Goal: Complete application form

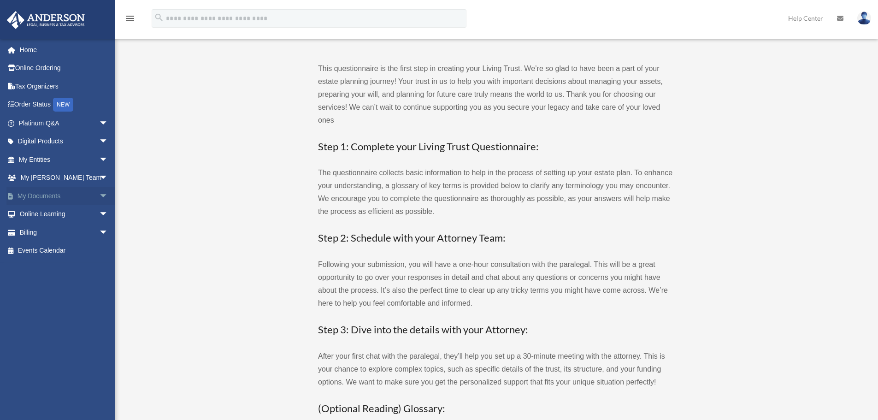
click at [99, 196] on span "arrow_drop_down" at bounding box center [108, 196] width 18 height 19
click at [99, 196] on span "arrow_drop_up" at bounding box center [108, 196] width 18 height 19
click at [870, 19] on img at bounding box center [864, 18] width 14 height 13
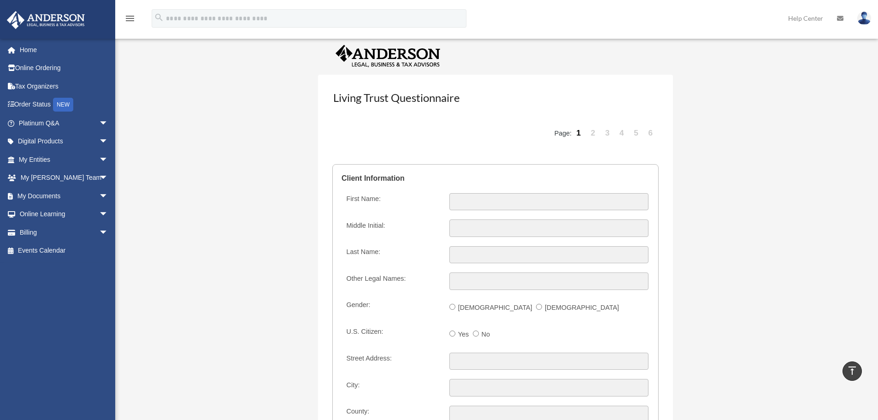
scroll to position [737, 0]
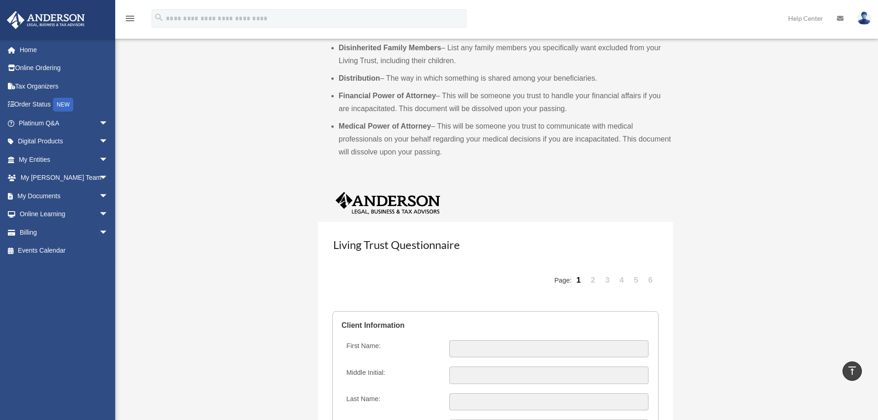
click at [591, 281] on link "2" at bounding box center [593, 280] width 13 height 28
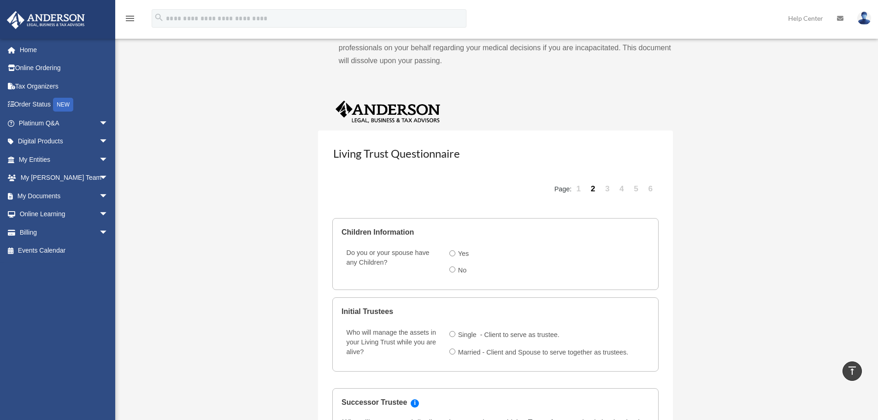
scroll to position [829, 0]
click at [609, 189] on link "3" at bounding box center [607, 188] width 13 height 28
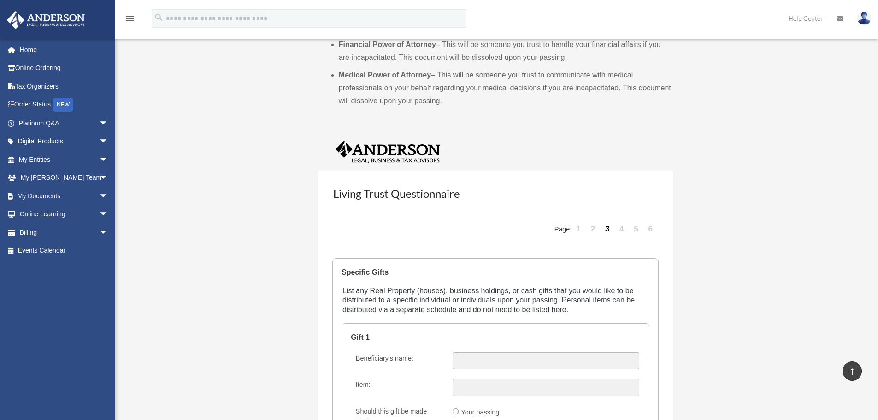
scroll to position [922, 0]
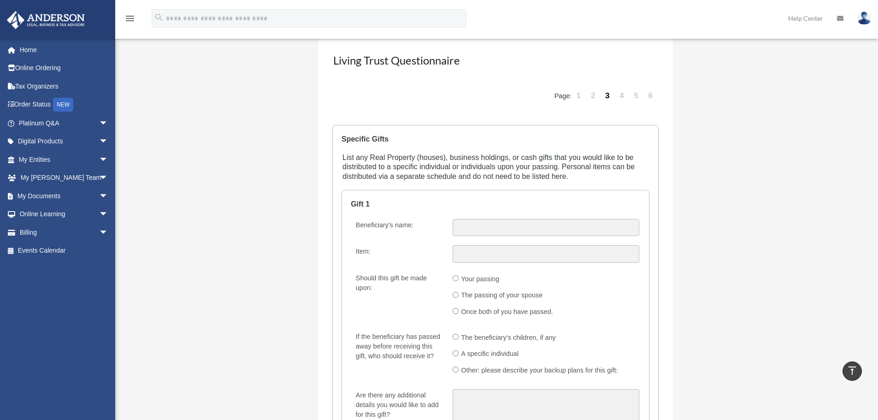
click at [636, 93] on link "5" at bounding box center [636, 96] width 13 height 28
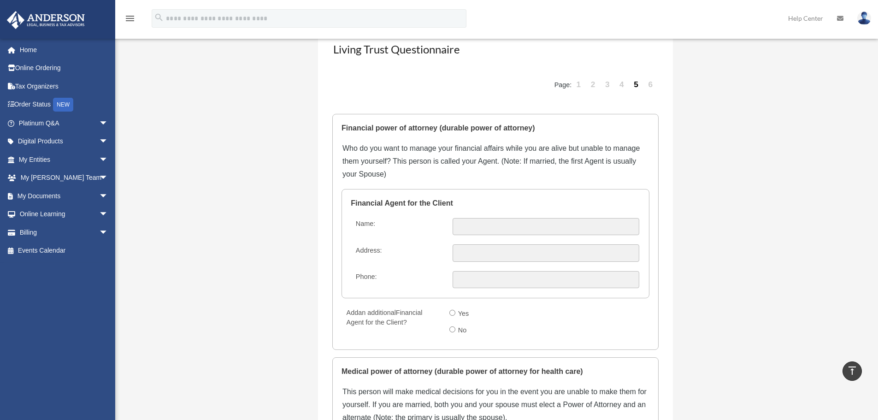
scroll to position [783, 0]
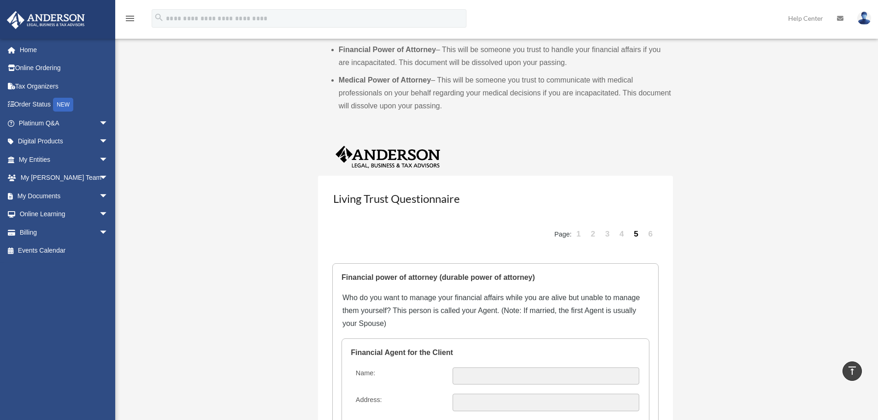
click at [653, 235] on link "6" at bounding box center [650, 234] width 13 height 28
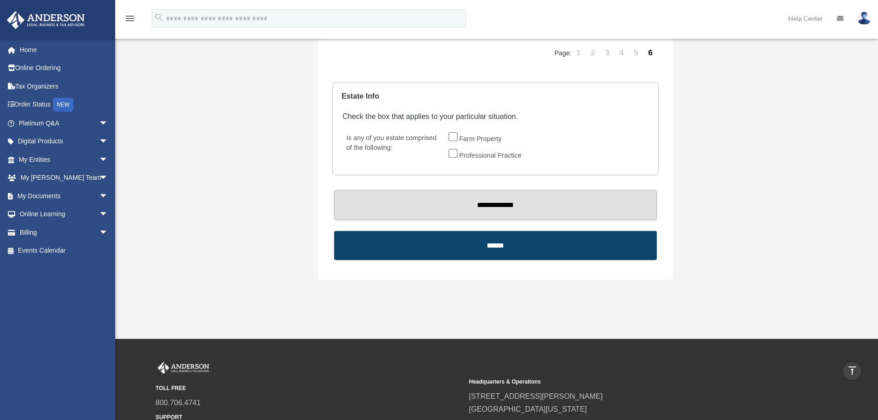
scroll to position [826, 0]
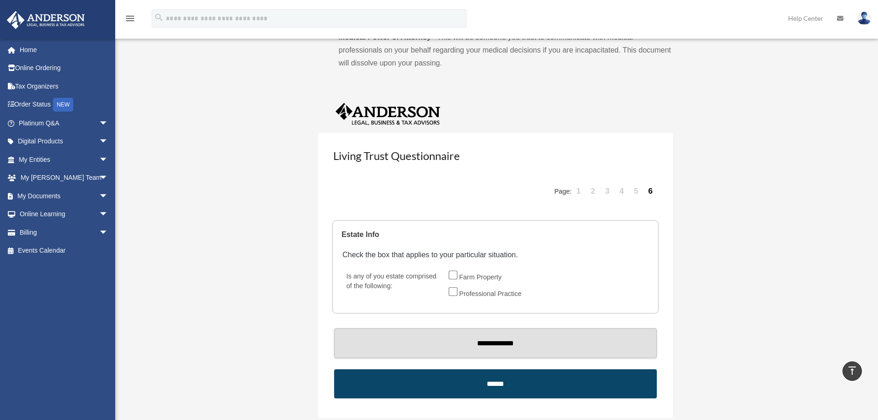
click at [577, 190] on link "1" at bounding box center [578, 191] width 13 height 28
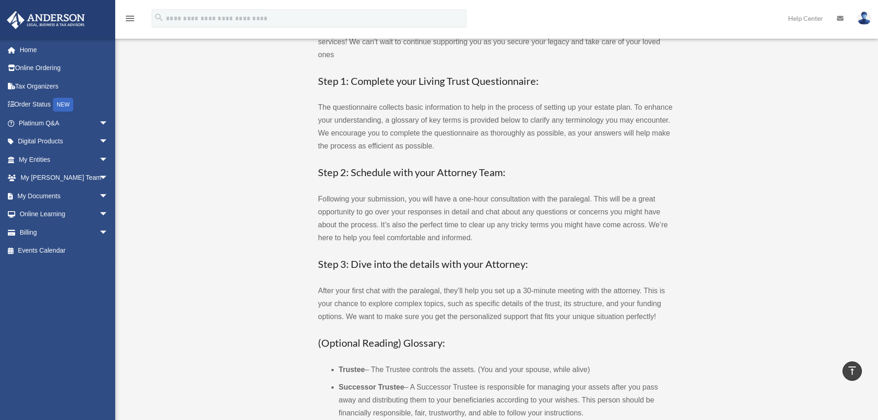
scroll to position [0, 0]
